Goal: Task Accomplishment & Management: Use online tool/utility

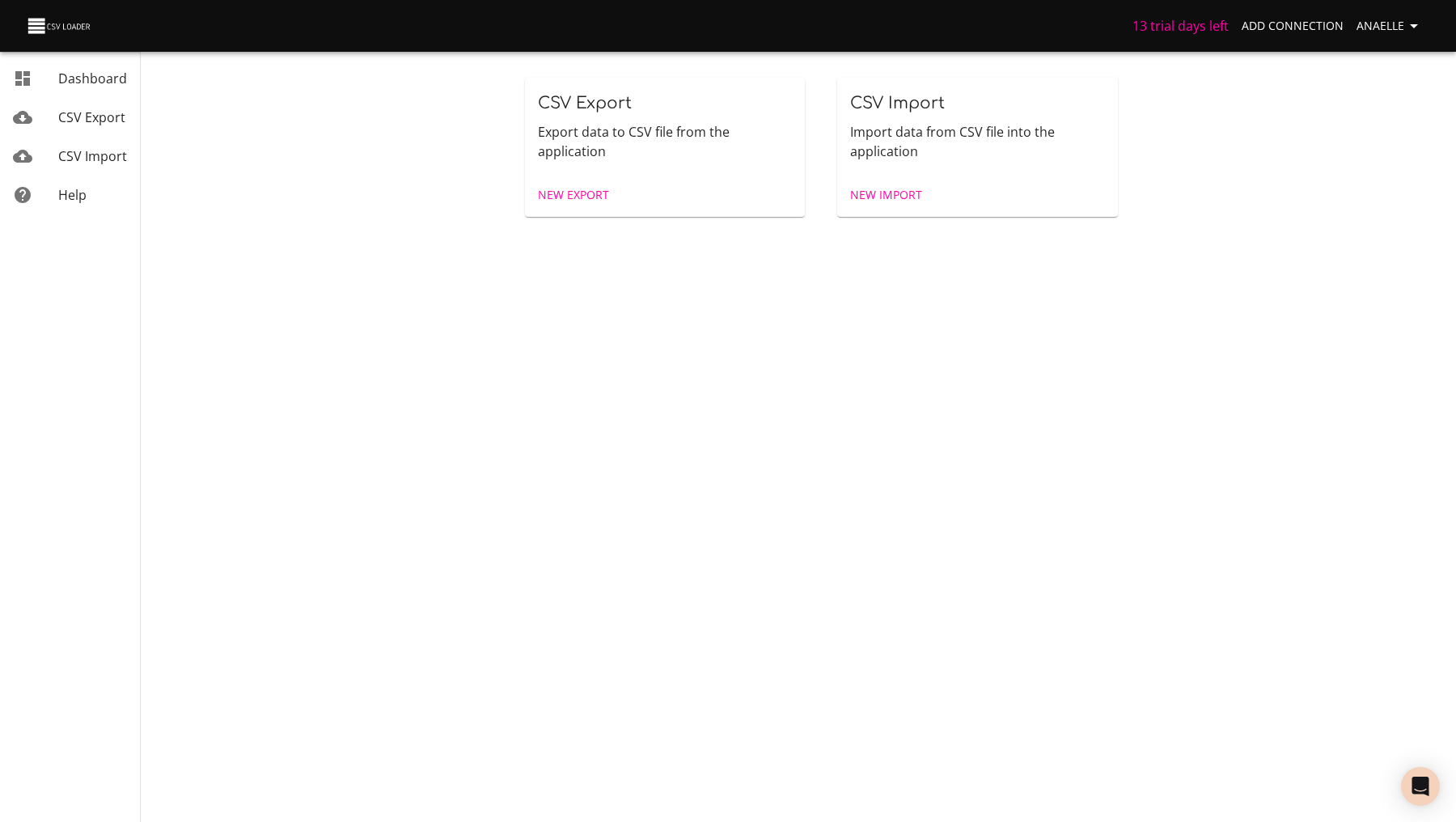
click at [581, 192] on span "New Export" at bounding box center [573, 196] width 71 height 20
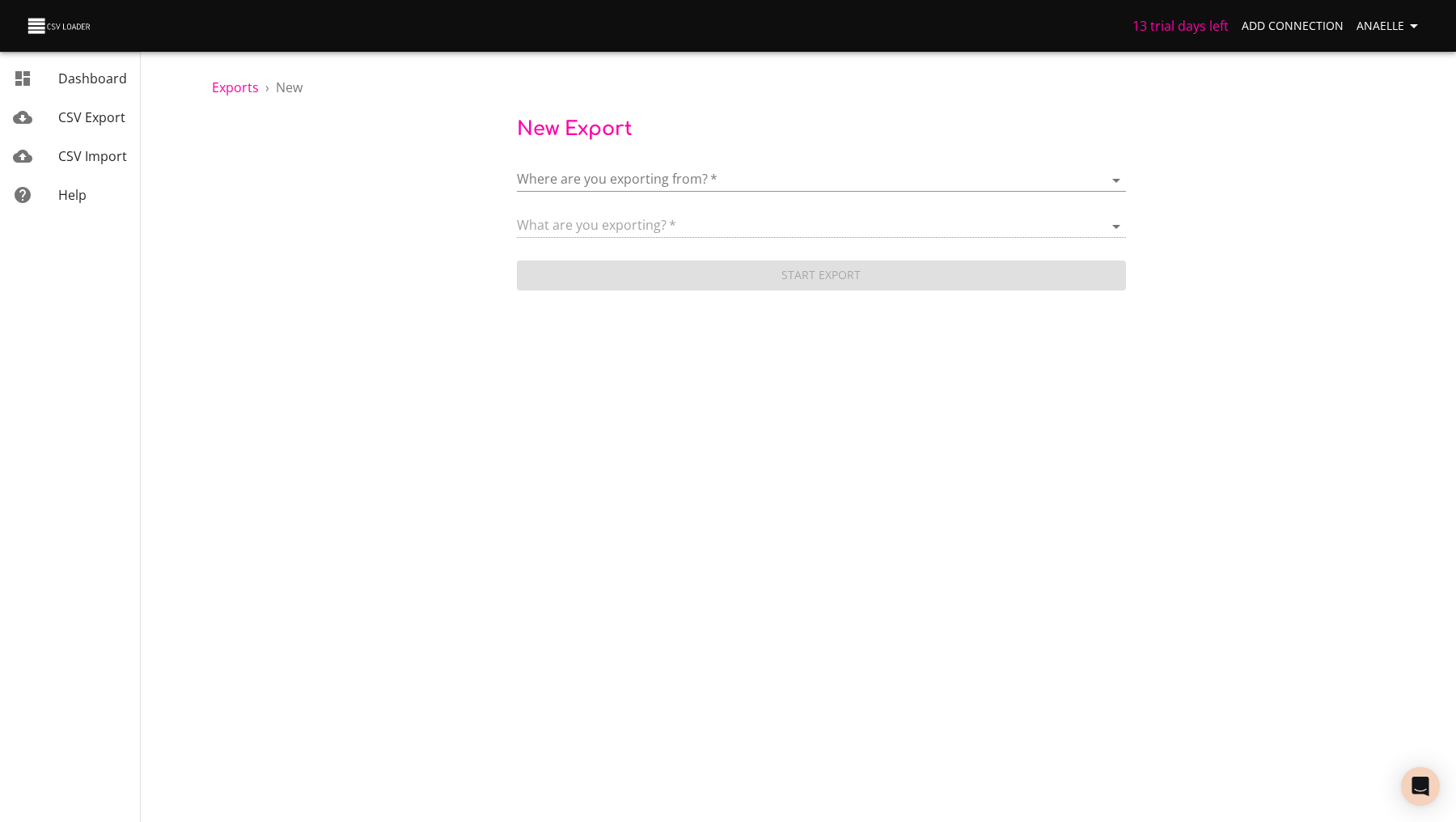
click at [563, 176] on body "13 trial days left Add Connection Anaelle Dashboard CSV Export CSV Import Help …" at bounding box center [728, 411] width 1456 height 822
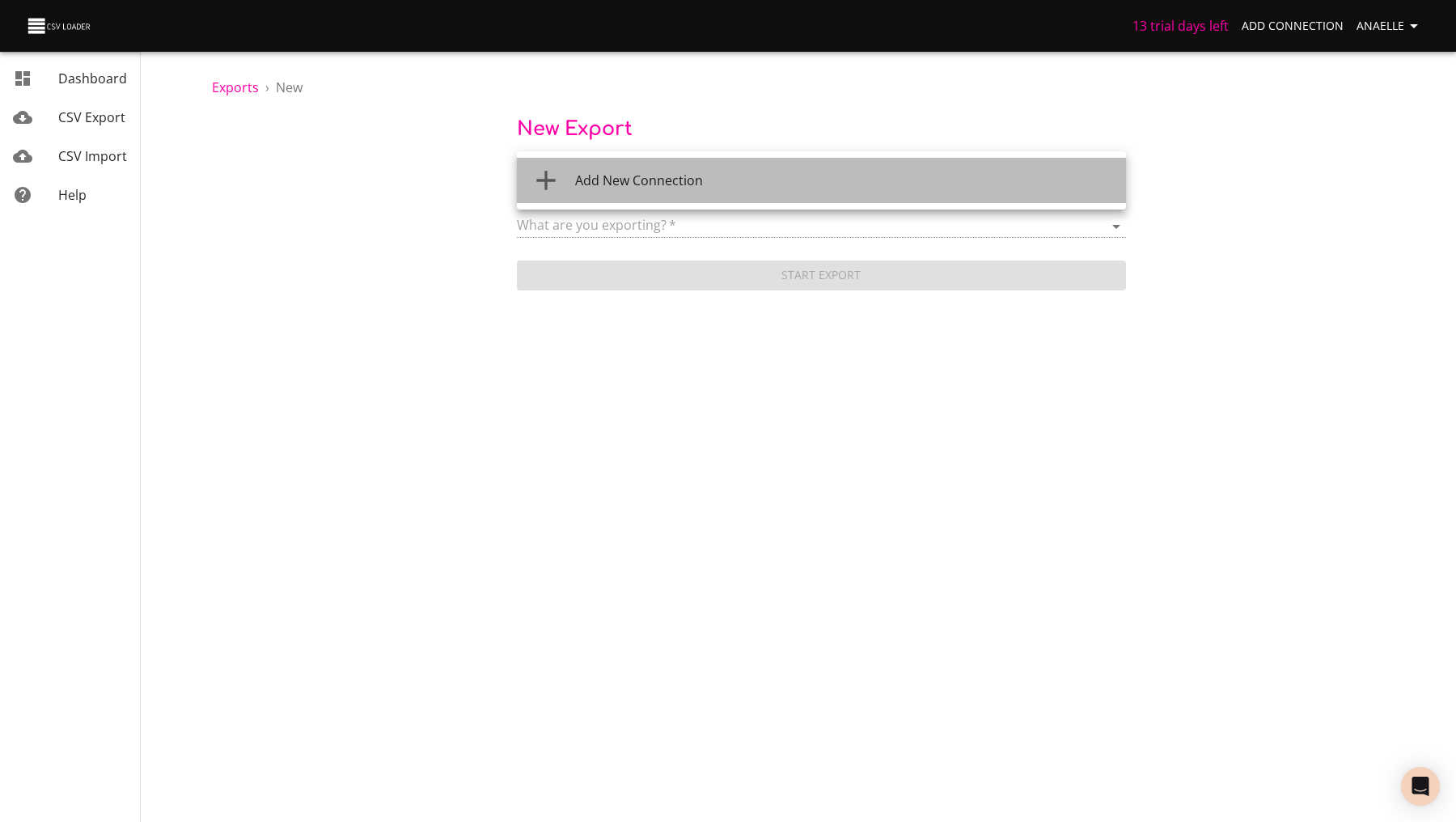
click at [569, 186] on div at bounding box center [552, 180] width 45 height 32
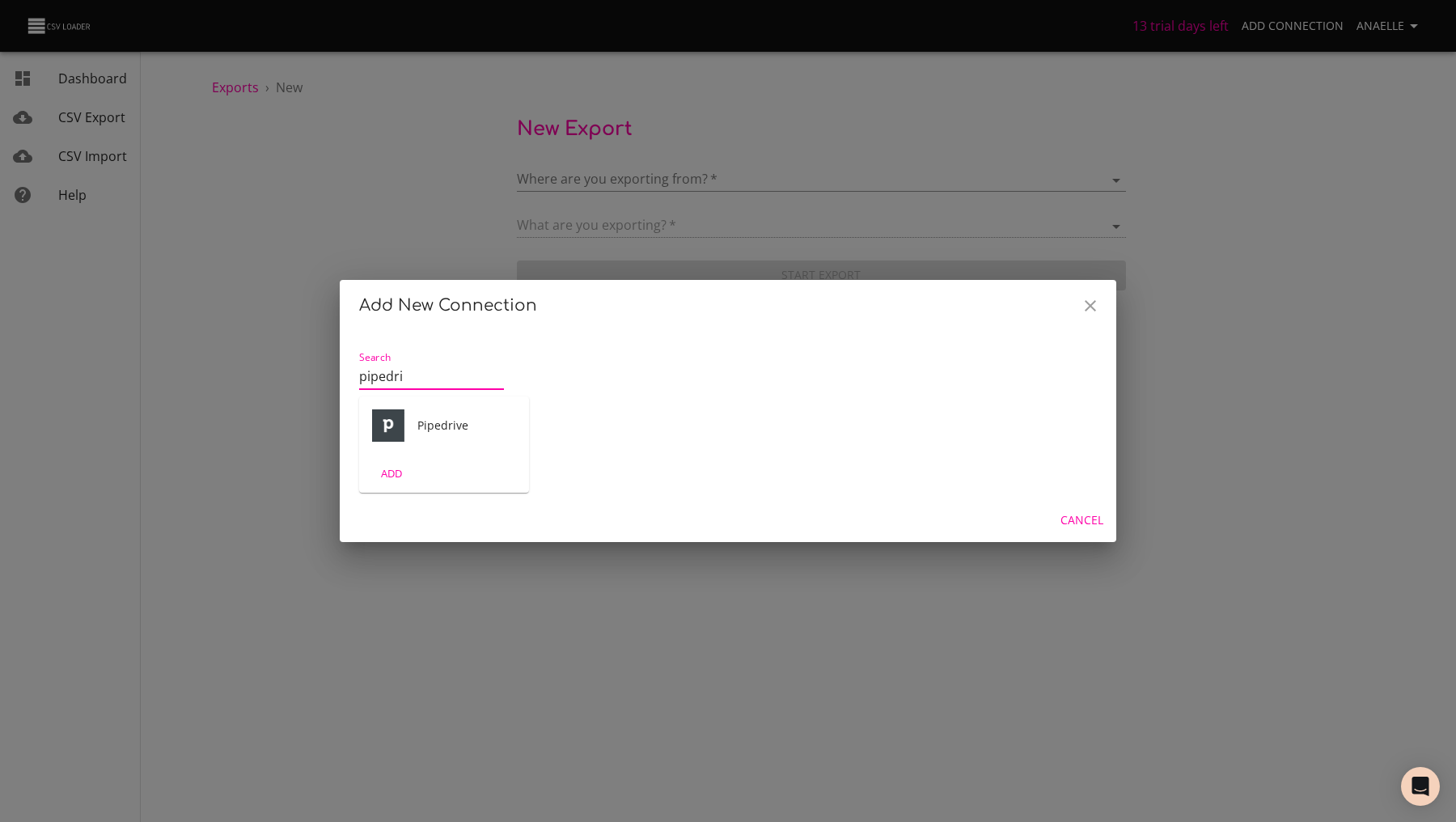
type input "pipedri"
click at [390, 469] on span "ADD" at bounding box center [391, 474] width 43 height 18
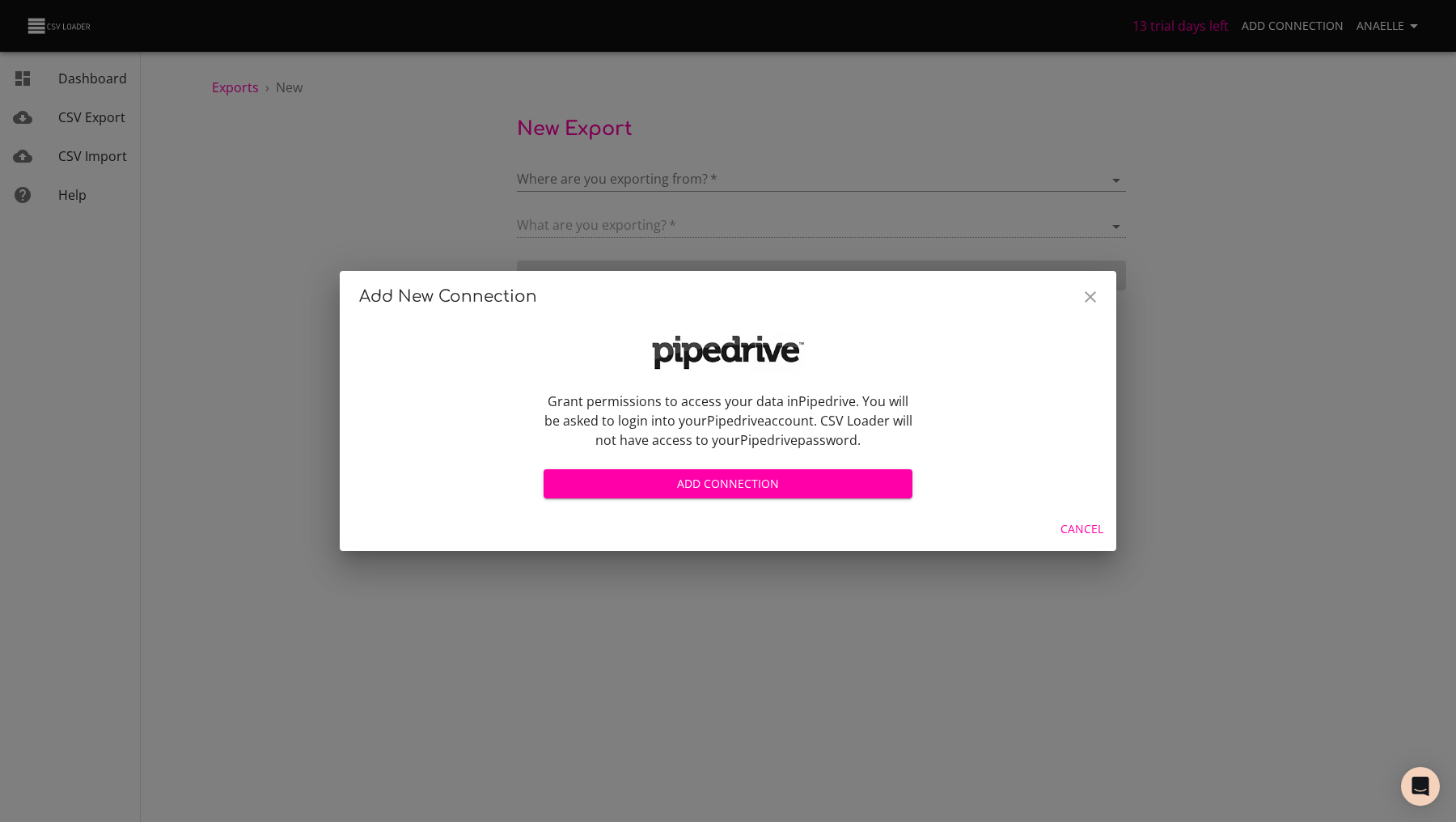
click at [614, 484] on span "Add Connection" at bounding box center [727, 484] width 343 height 20
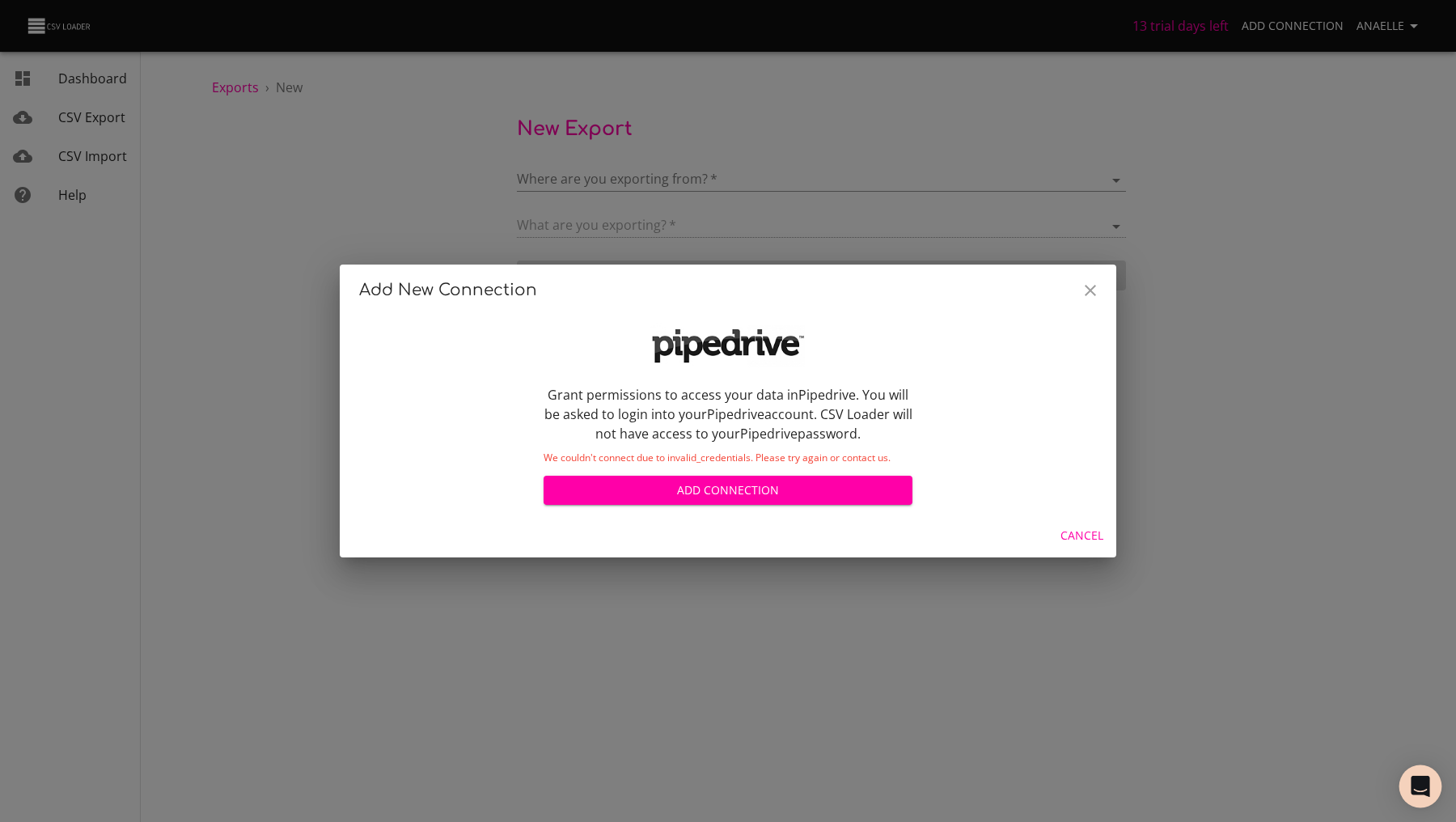
click at [1414, 788] on icon "Open Intercom Messenger" at bounding box center [1420, 786] width 18 height 21
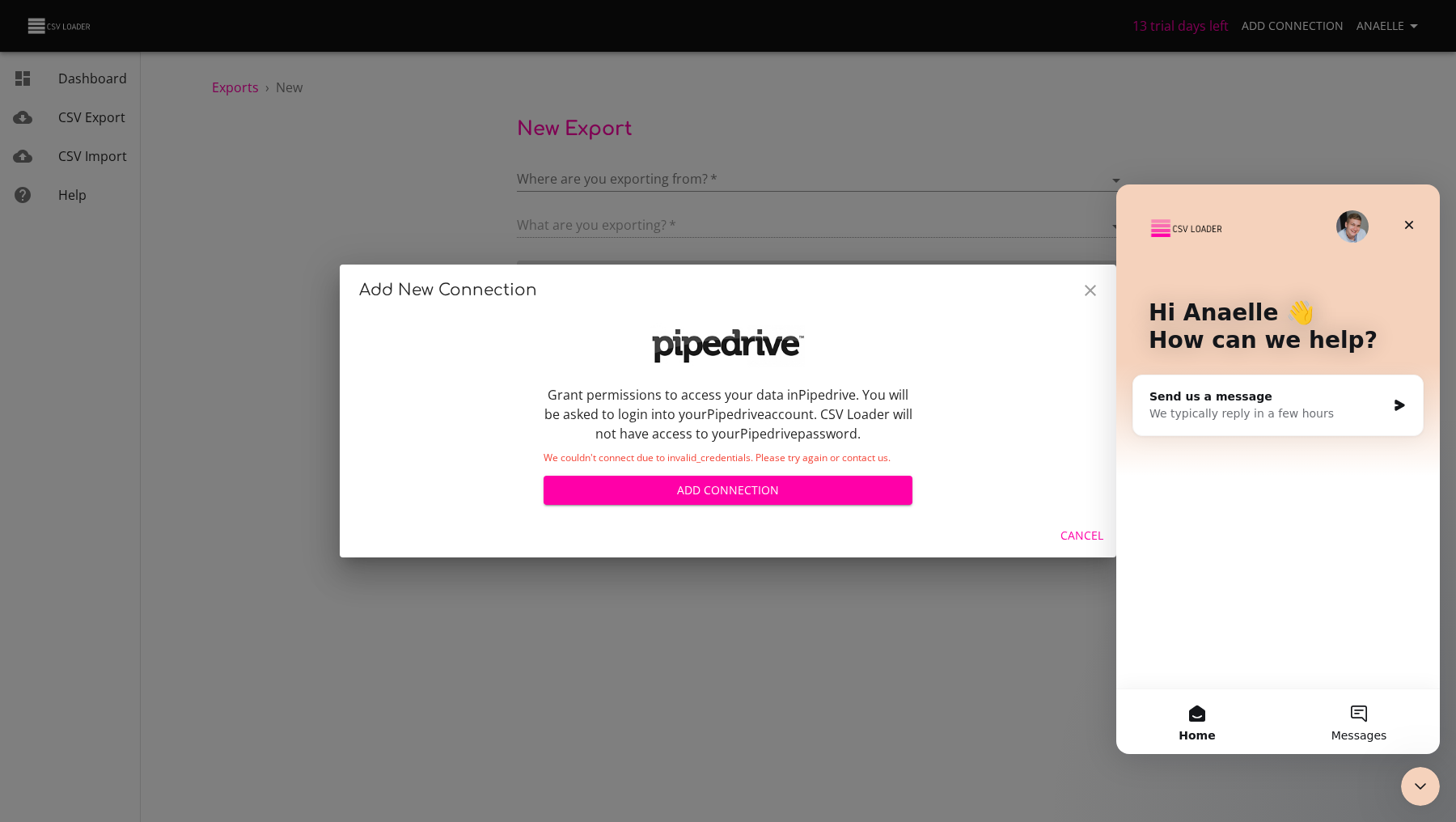
click at [1336, 716] on button "Messages" at bounding box center [1358, 721] width 162 height 65
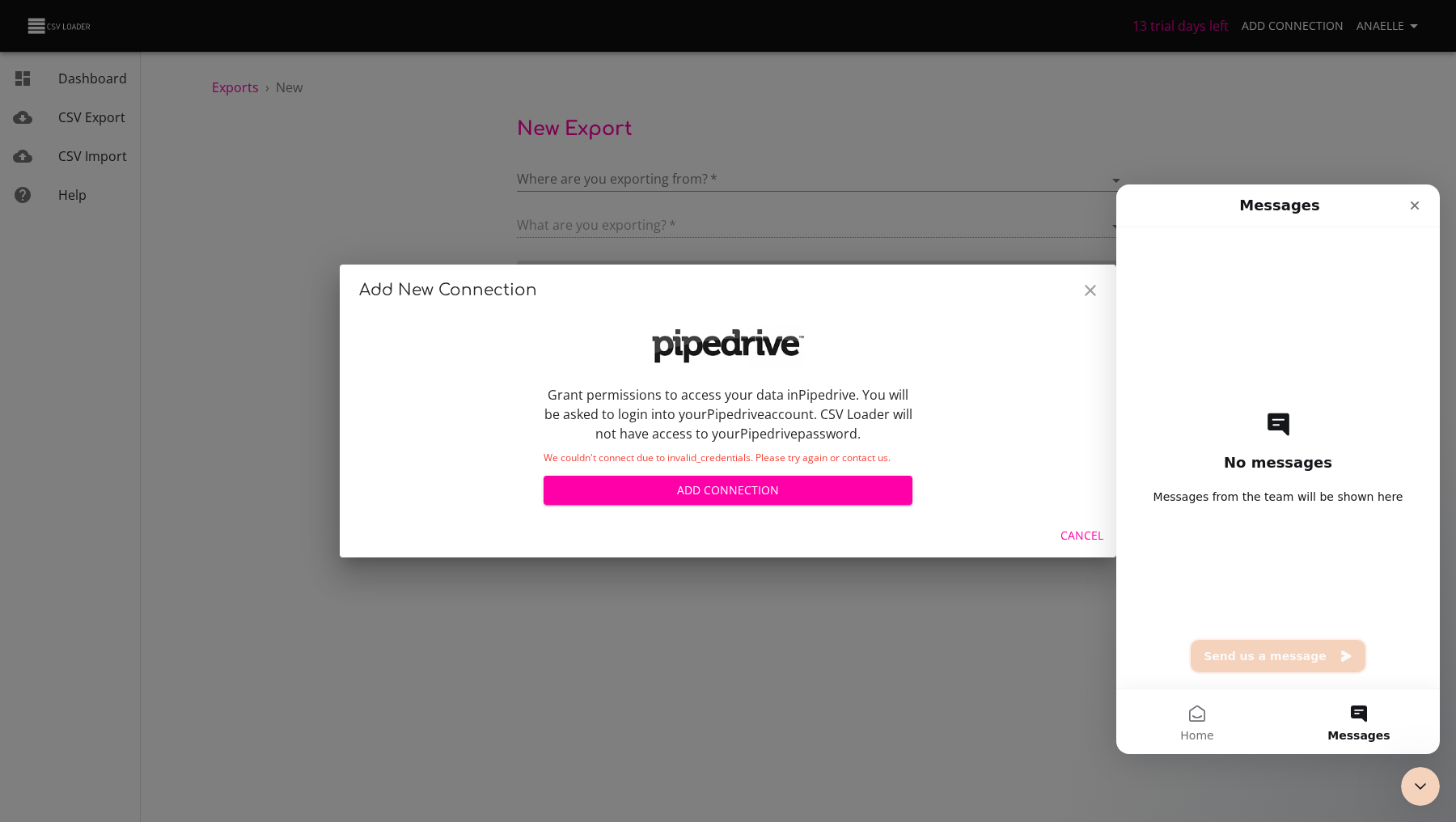
click at [1288, 659] on button "Send us a message" at bounding box center [1278, 656] width 175 height 32
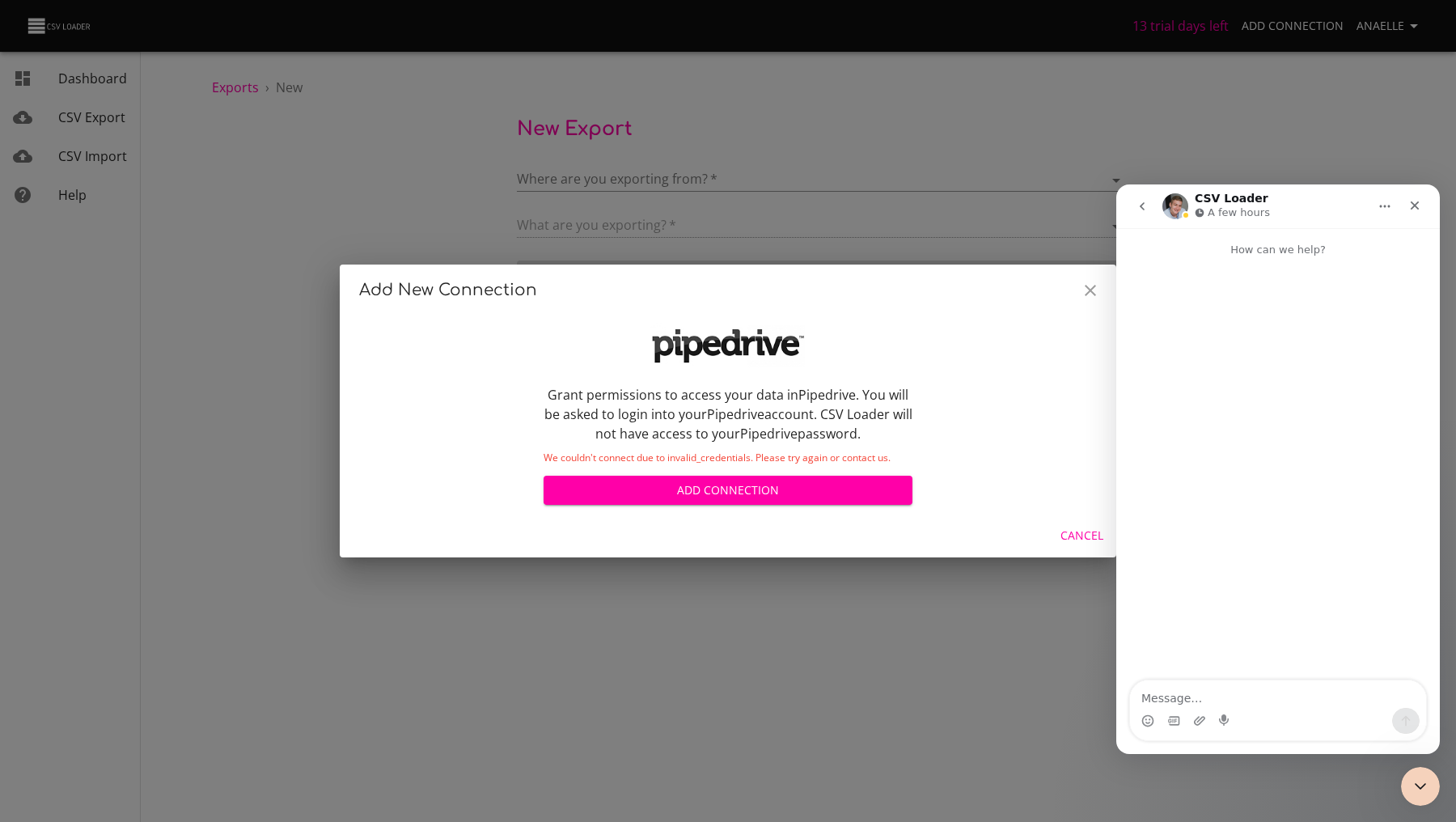
click at [736, 458] on p "We couldn't connect due to invalid_credentials. Please try again or contact us." at bounding box center [727, 457] width 369 height 10
copy p "We couldn't connect due to invalid_credentials. Please try again or contact us."
click at [1165, 695] on textarea "Message…" at bounding box center [1278, 694] width 296 height 28
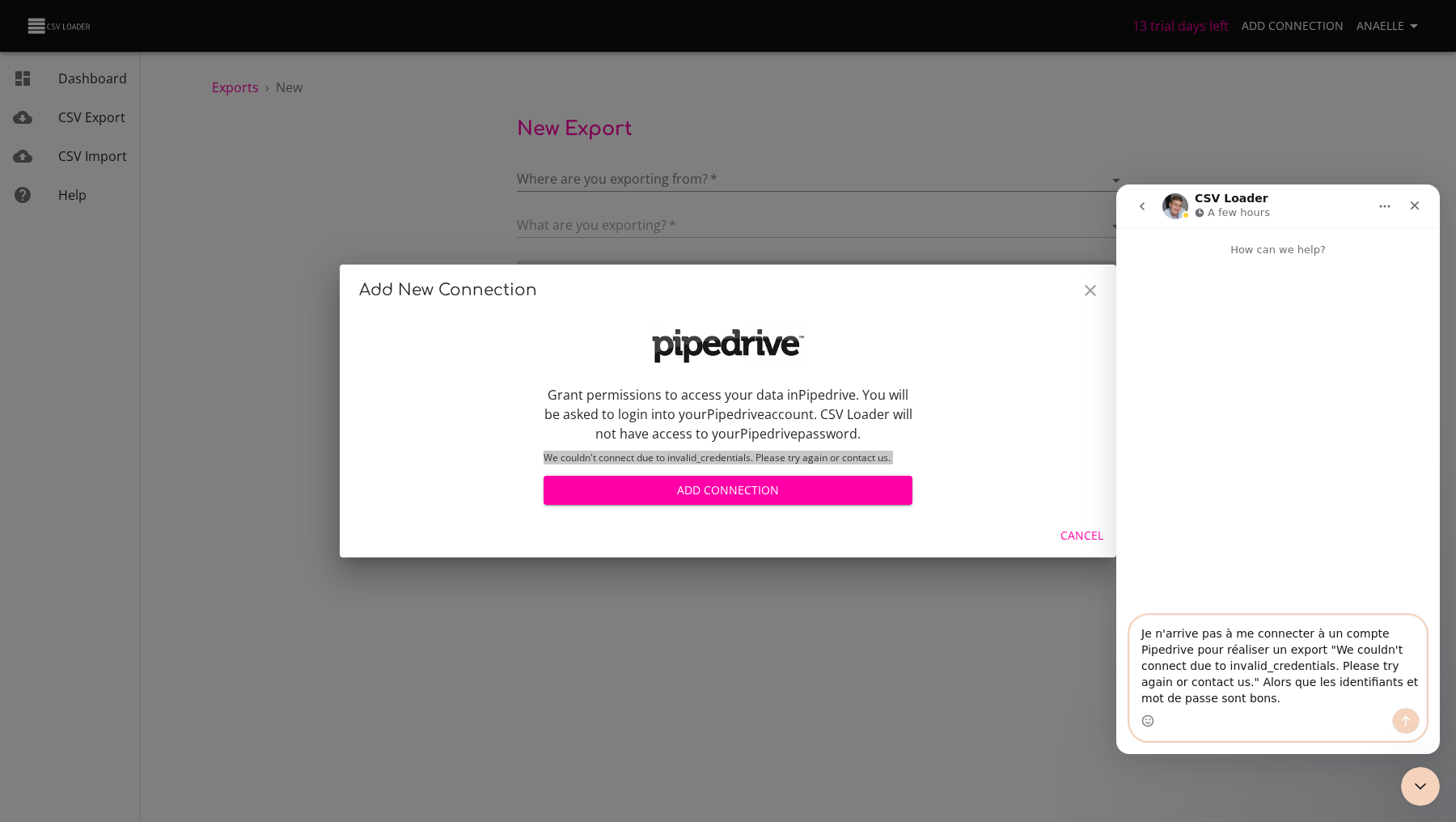
click at [1347, 680] on textarea "Je n'arrive pas à me connecter à un compte Pipedrive pour réaliser un export "W…" at bounding box center [1278, 661] width 296 height 92
type textarea "Je n'arrive pas à me connecter à un compte Pipedrive pour réaliser un export "W…"
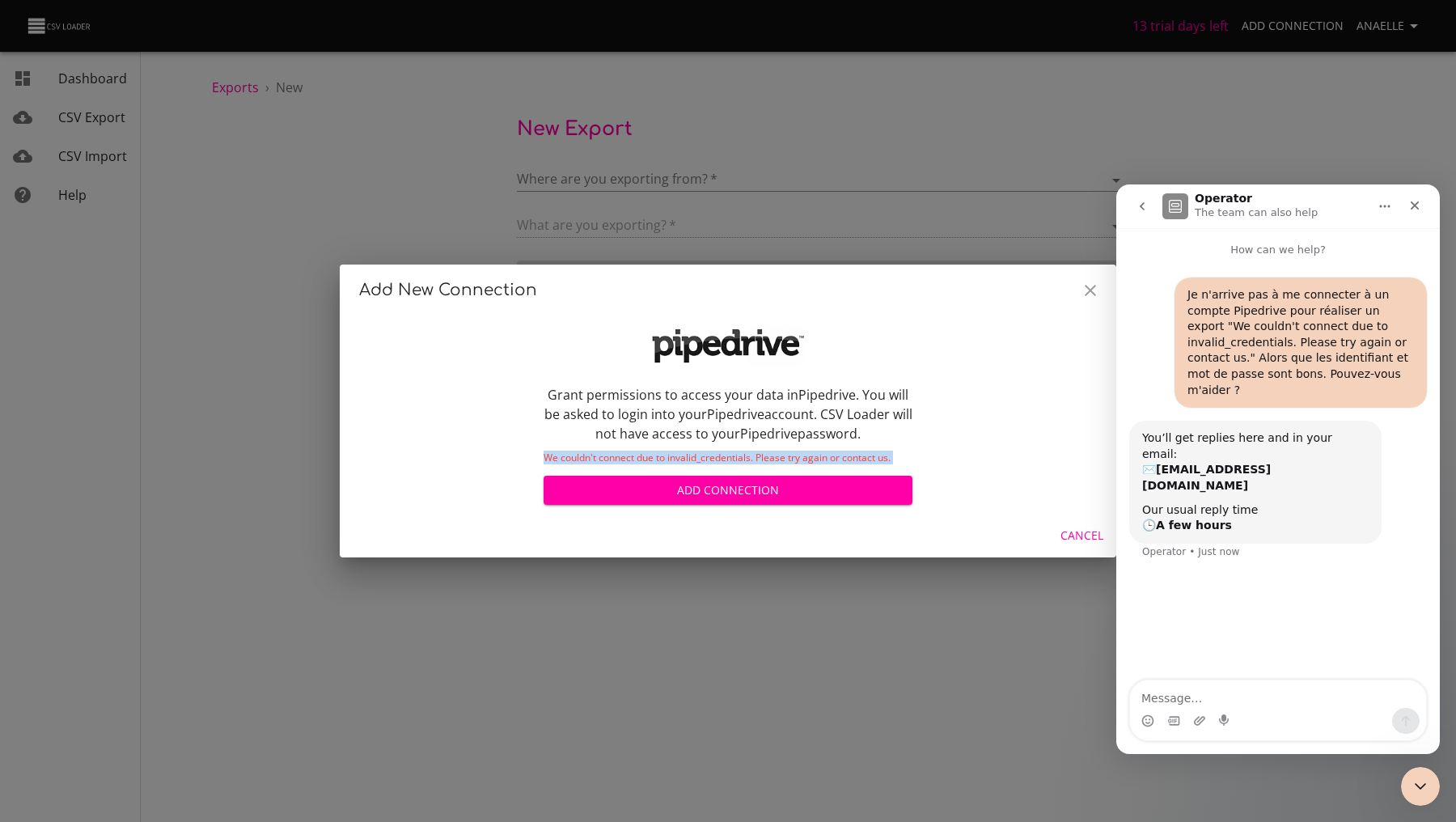
click at [1089, 285] on icon "Close" at bounding box center [1090, 290] width 19 height 19
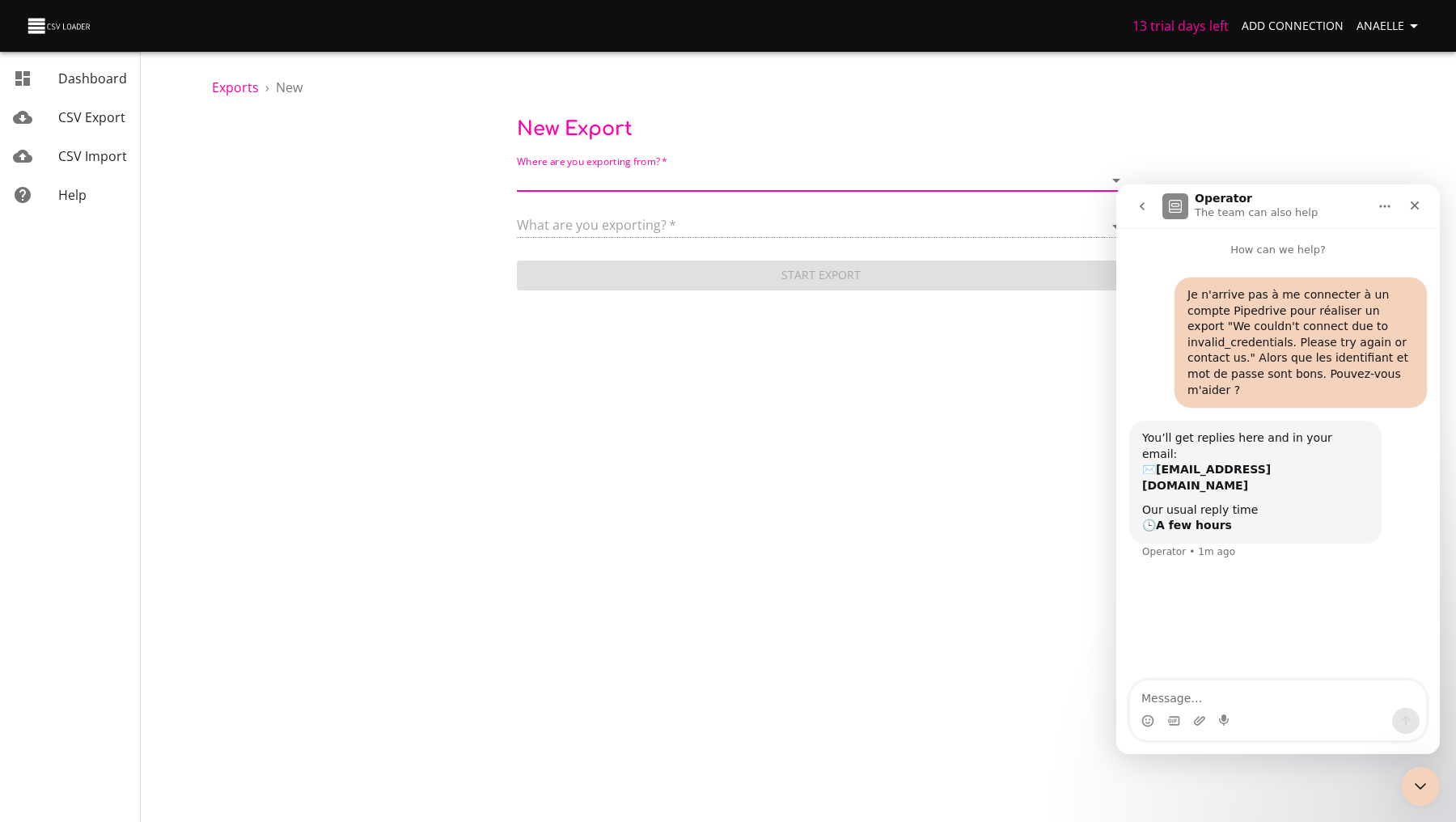
click at [592, 182] on body "13 trial days left Add Connection Anaelle Dashboard CSV Export CSV Import Help …" at bounding box center [728, 411] width 1456 height 822
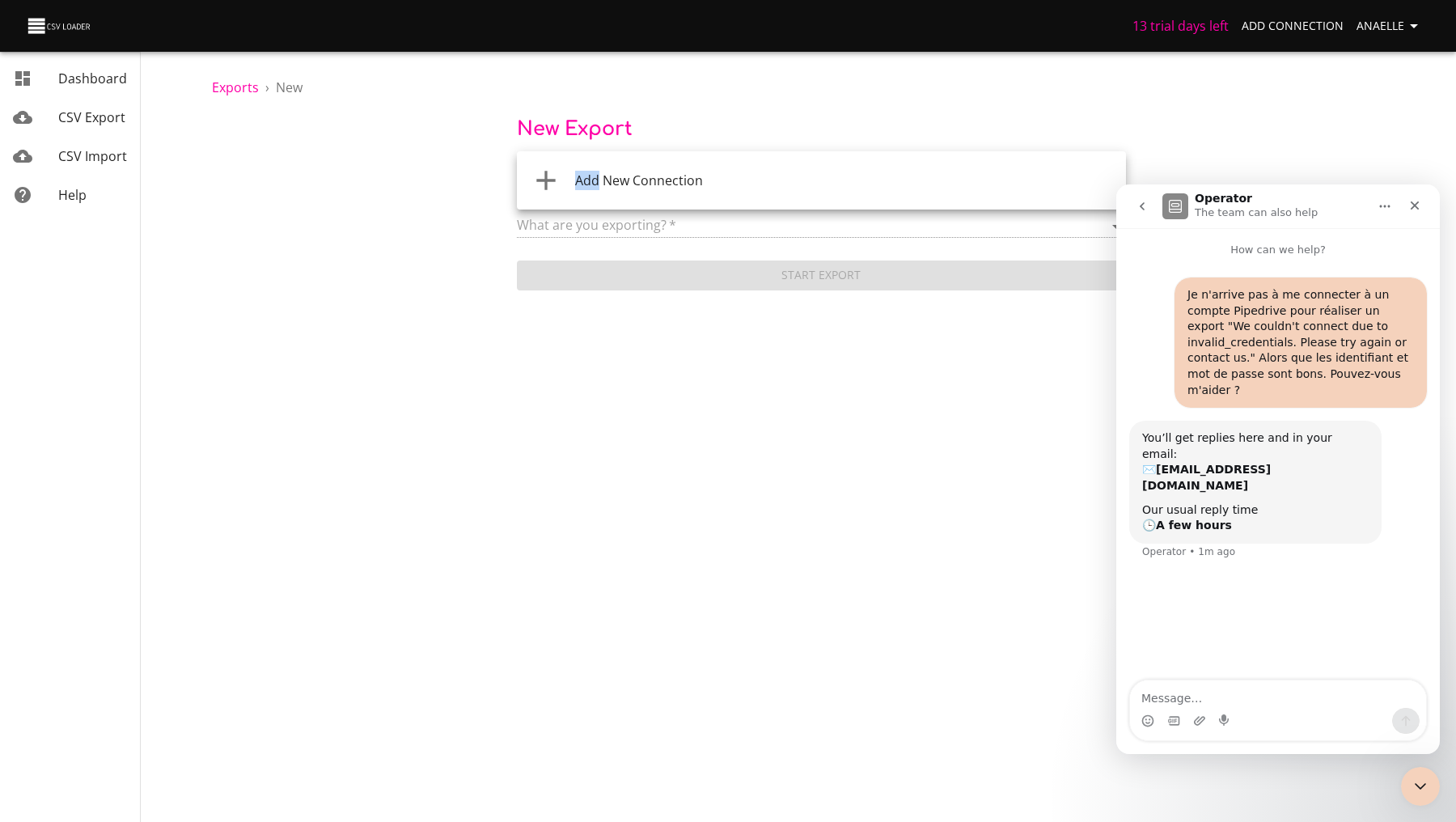
click at [592, 182] on span "Add New Connection" at bounding box center [639, 180] width 127 height 18
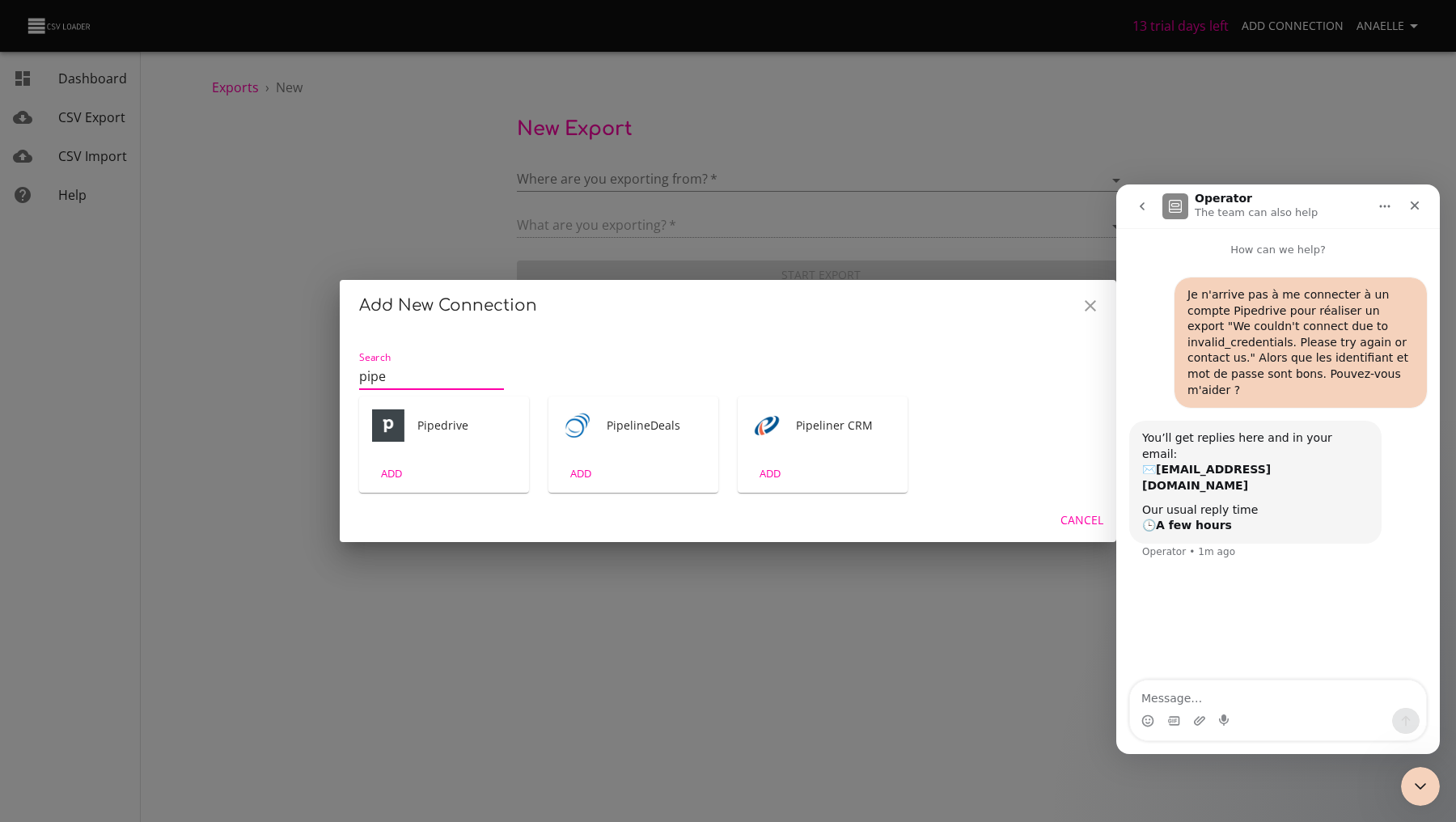
type input "pipe"
click at [386, 473] on span "ADD" at bounding box center [391, 474] width 43 height 18
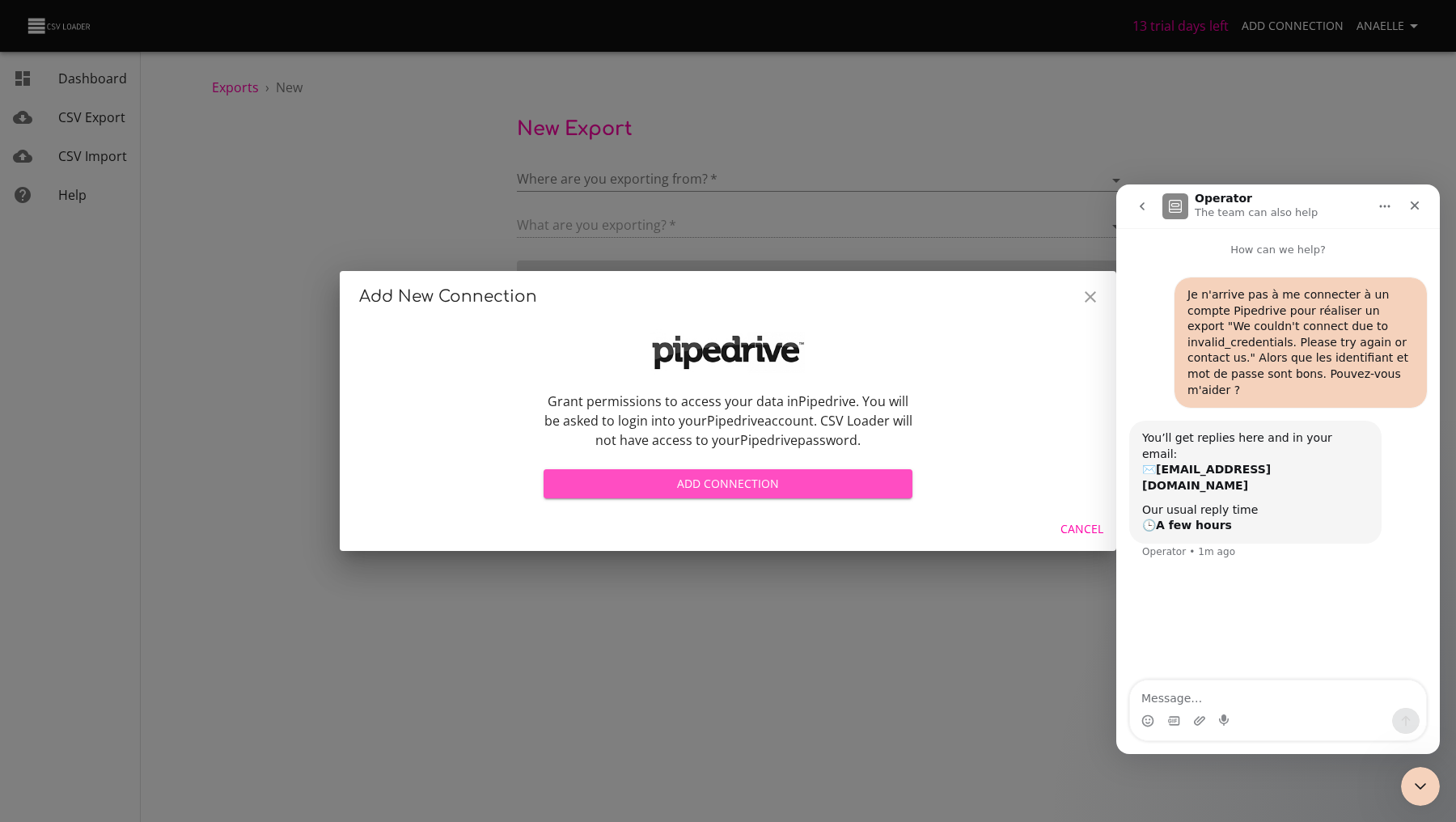
click at [624, 487] on span "Add Connection" at bounding box center [727, 484] width 343 height 20
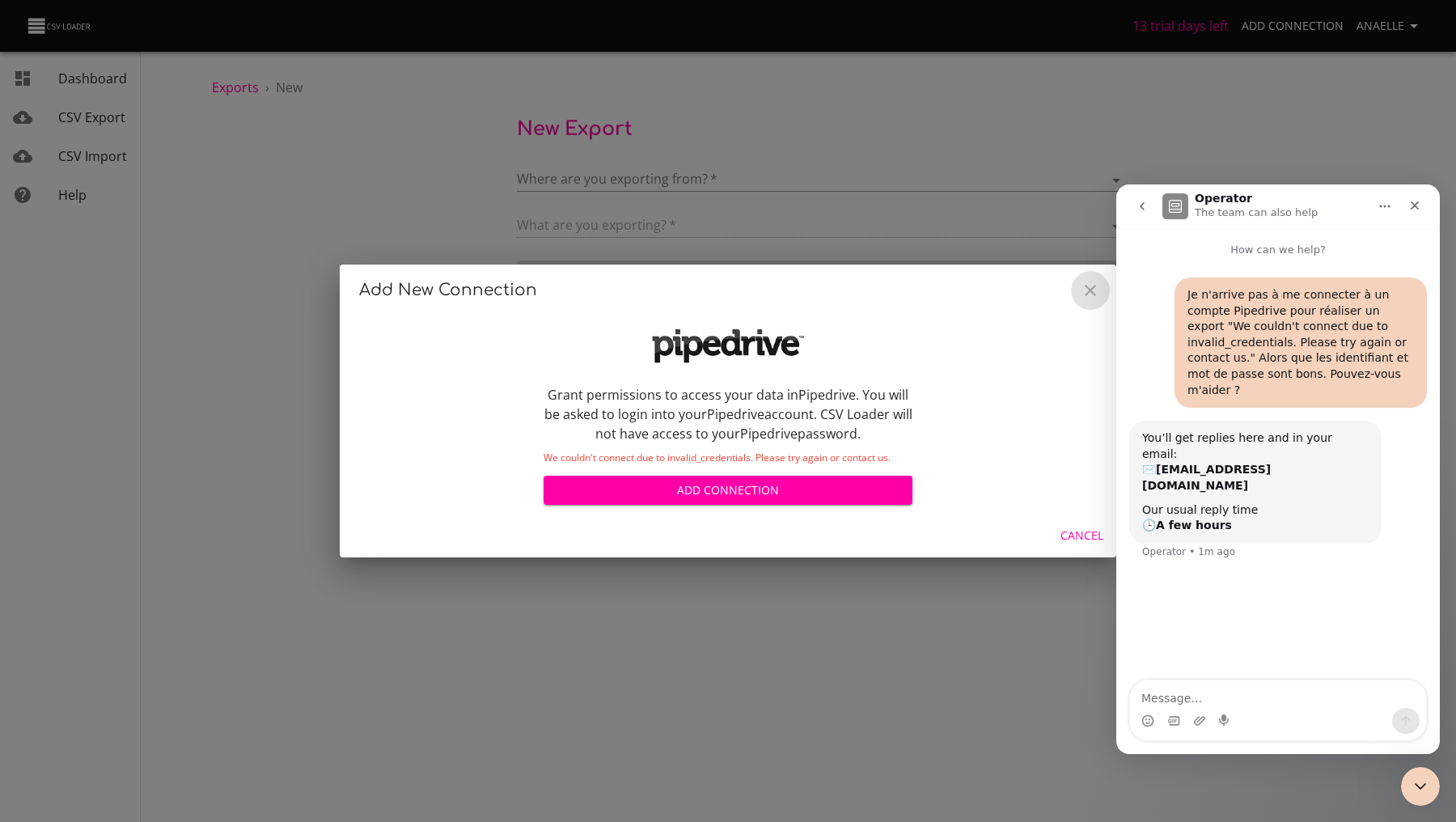
click at [1089, 278] on button "Close" at bounding box center [1090, 290] width 39 height 39
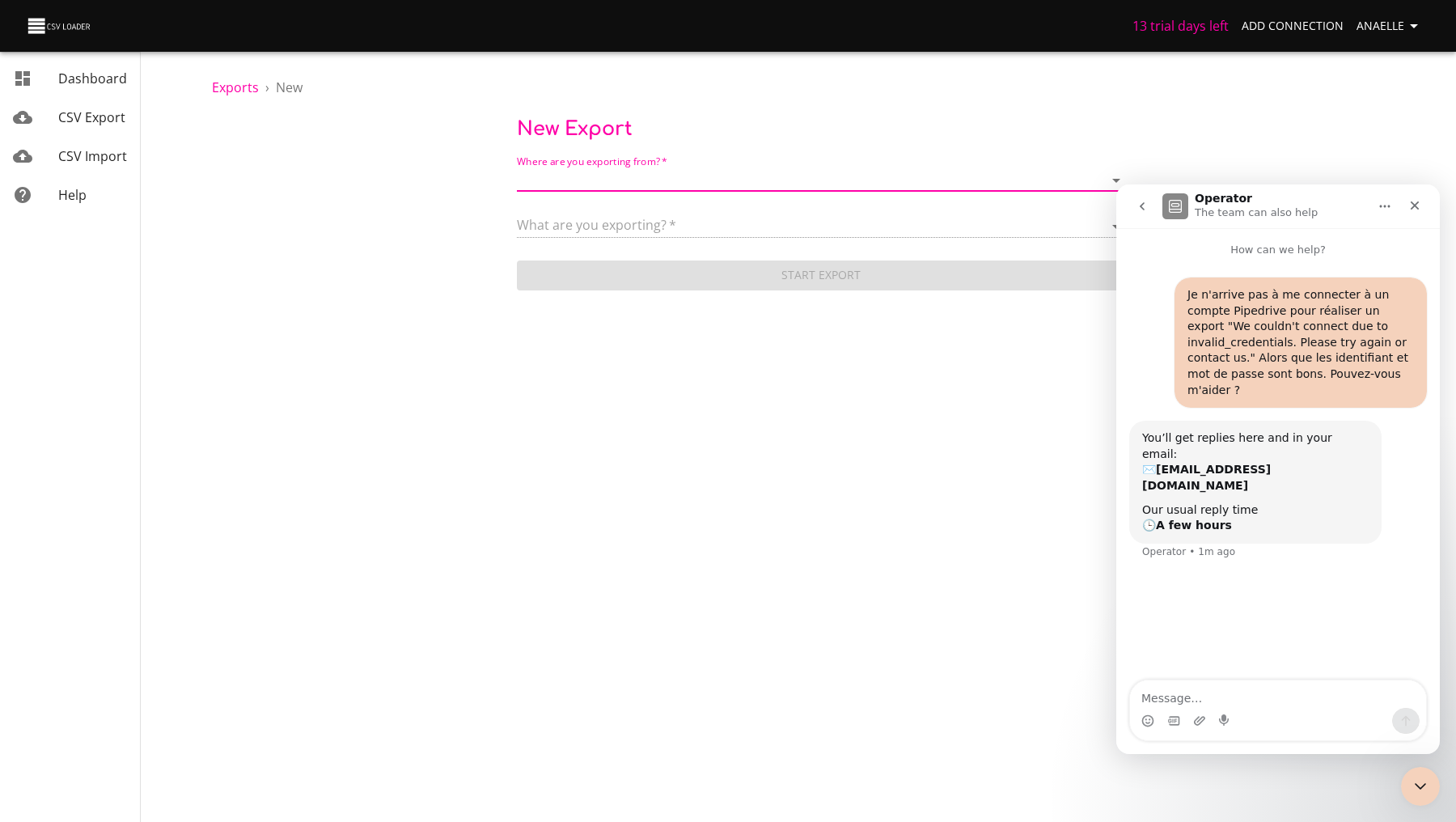
click at [370, 367] on body "13 trial days left Add Connection Anaelle Dashboard CSV Export CSV Import Help …" at bounding box center [728, 411] width 1456 height 822
